Goal: Information Seeking & Learning: Learn about a topic

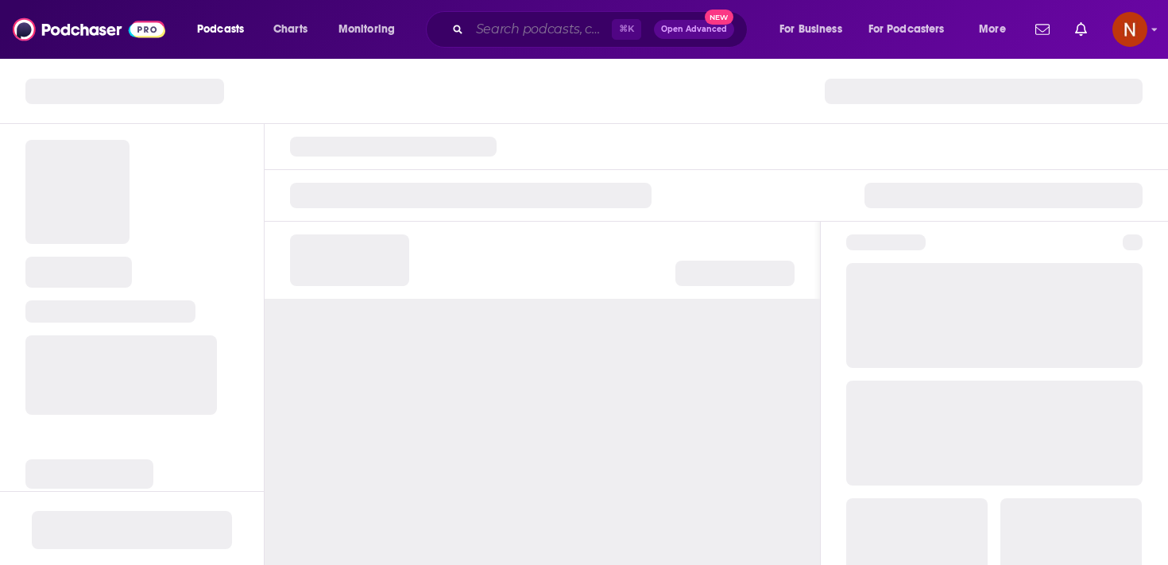
click at [504, 29] on input "Search podcasts, credits, & more..." at bounding box center [540, 29] width 142 height 25
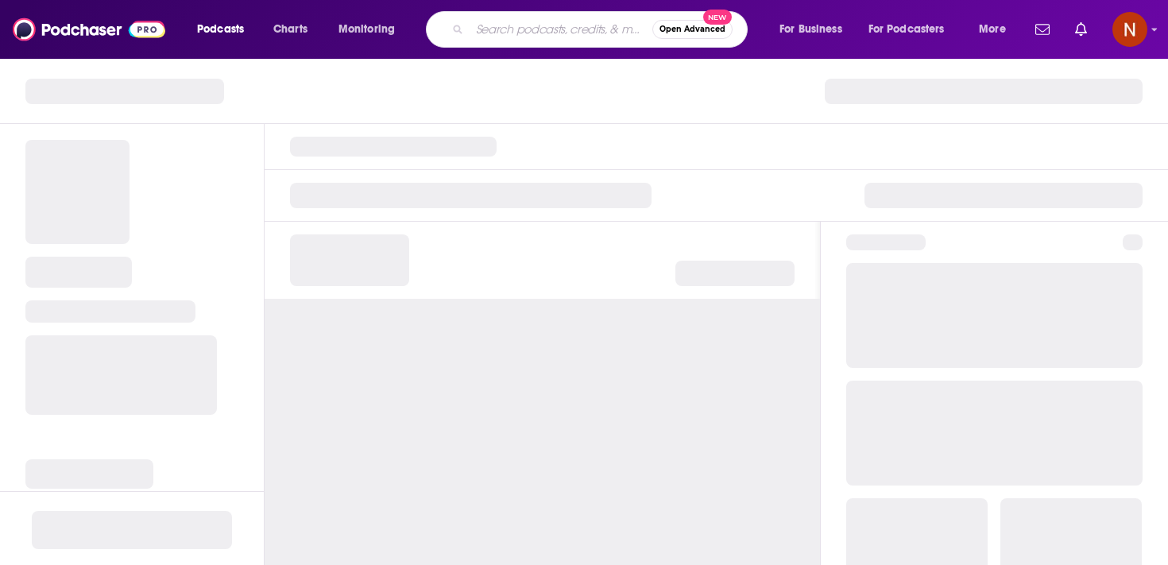
paste input "شوط"
type input "شوط"
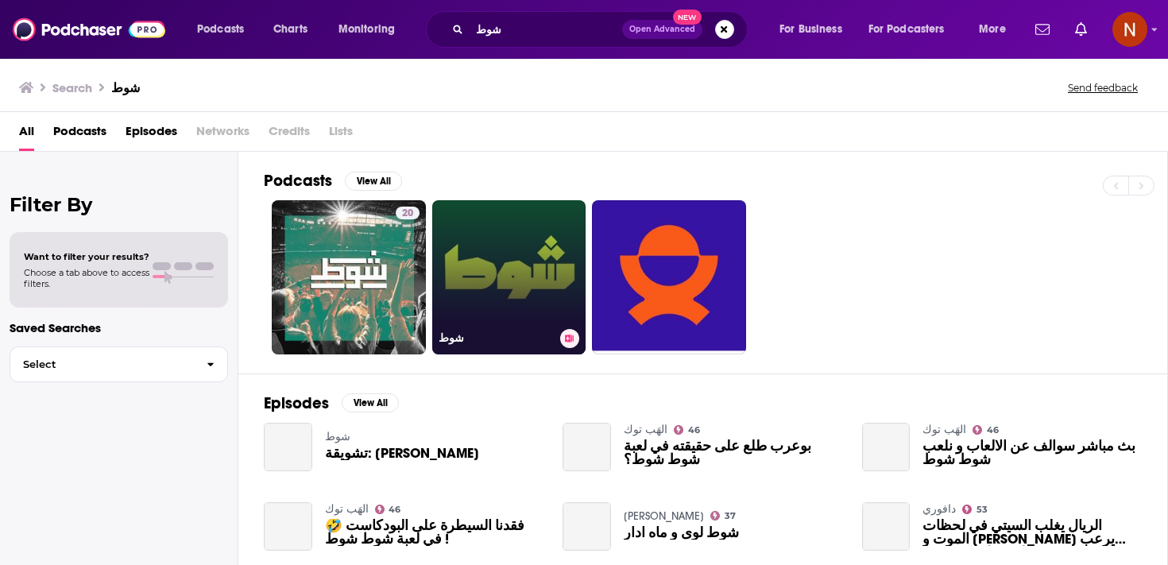
click at [499, 255] on link "شوط" at bounding box center [509, 277] width 154 height 154
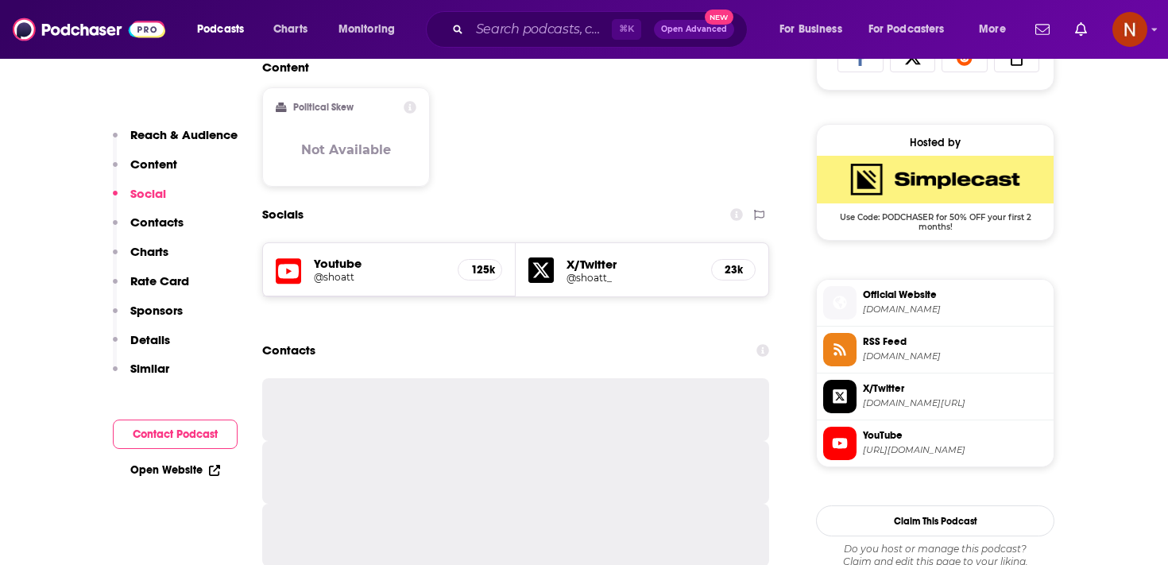
scroll to position [1002, 0]
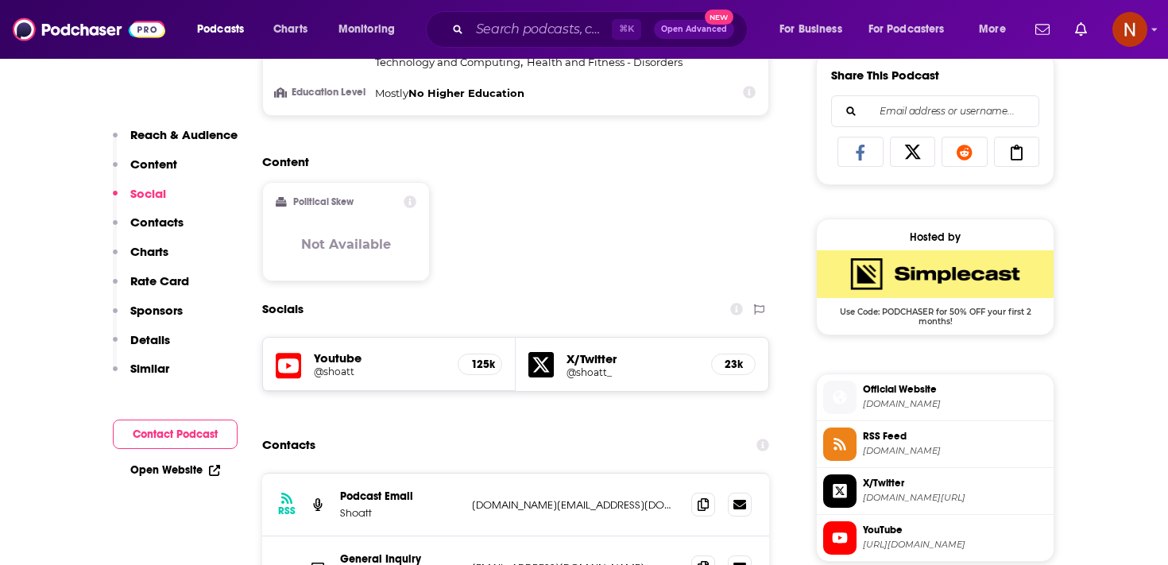
click at [894, 273] on img "SimpleCast Deal: Use Code: PODCHASER for 50% OFF your first 2 months!" at bounding box center [935, 274] width 237 height 48
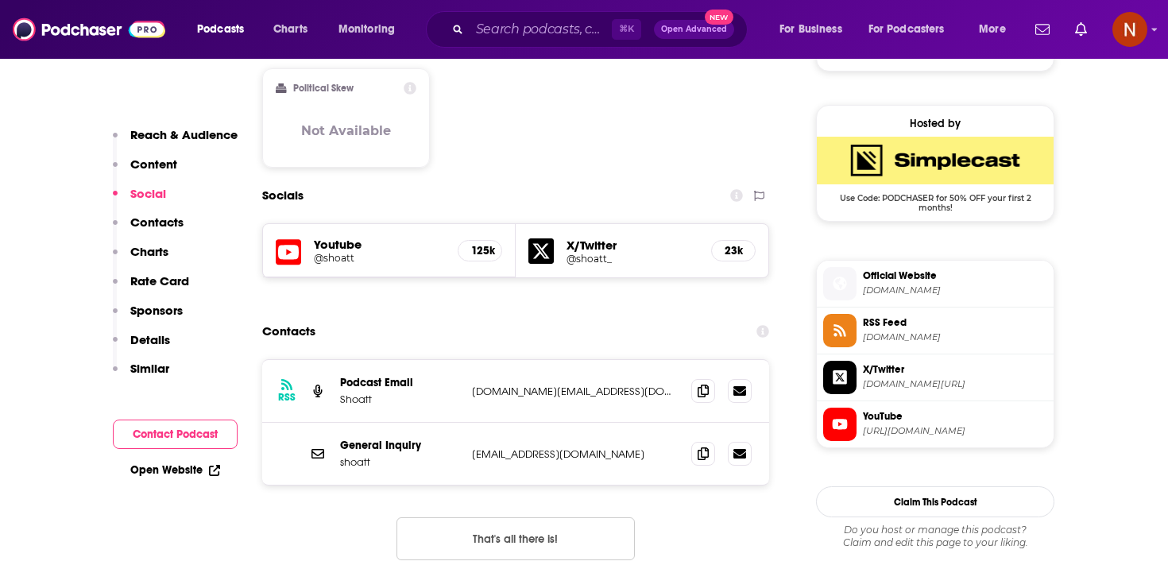
scroll to position [1121, 0]
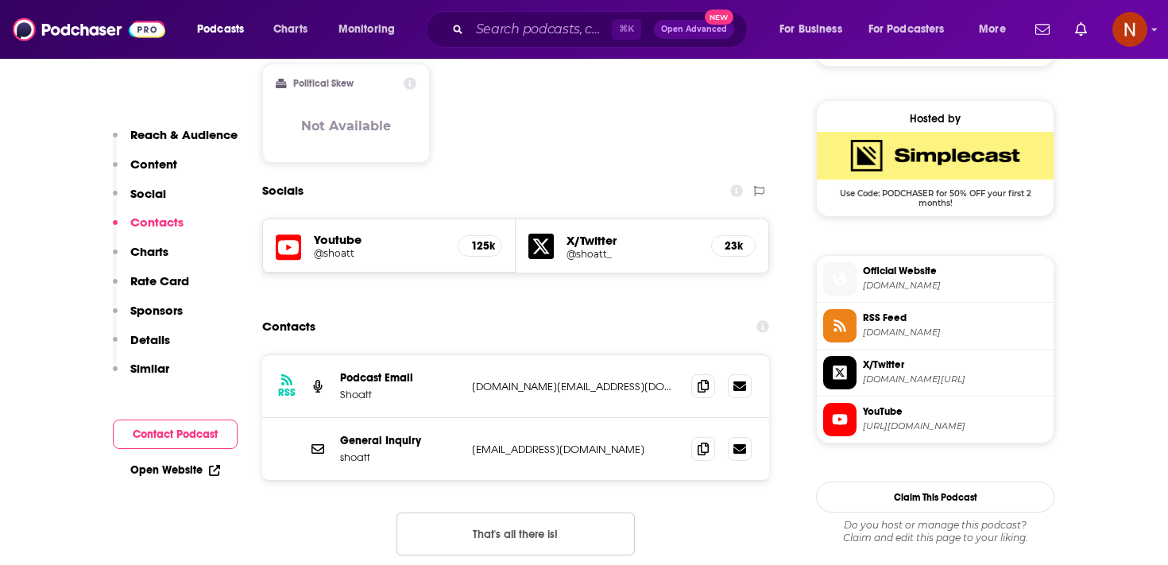
click at [952, 328] on span "[DOMAIN_NAME]" at bounding box center [955, 332] width 184 height 12
